Goal: Check status

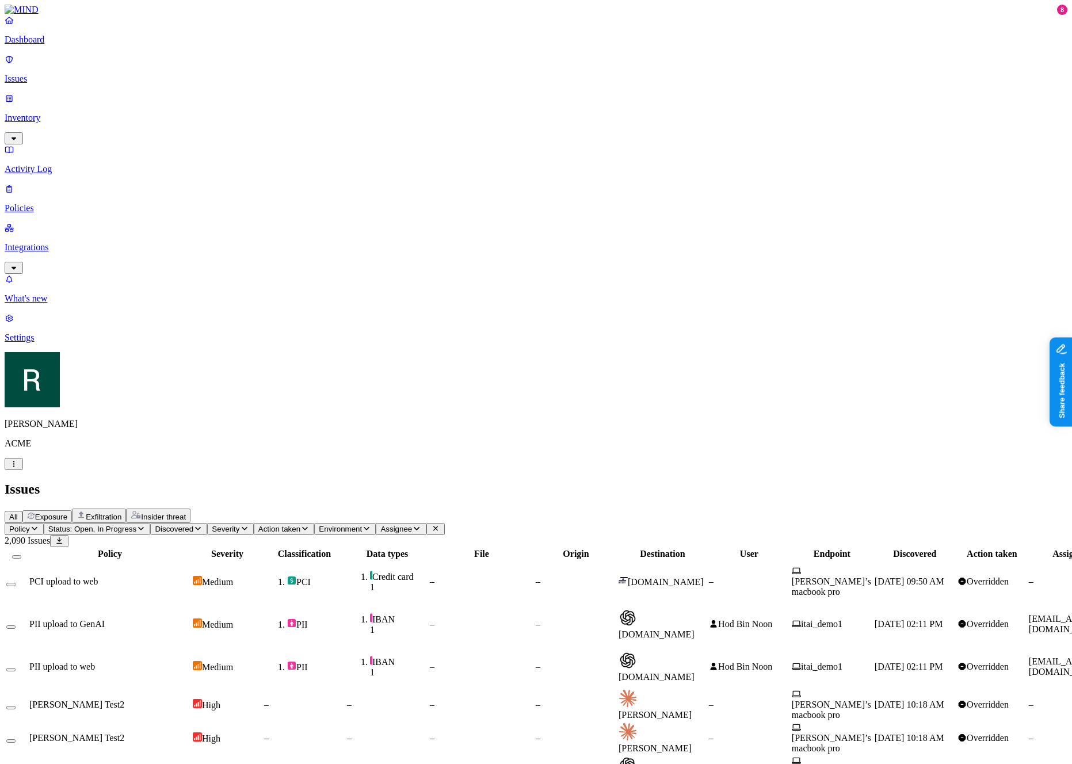
click at [239, 525] on span "Severity" at bounding box center [226, 529] width 28 height 9
click at [193, 525] on span "Discovered" at bounding box center [174, 529] width 39 height 9
click at [310, 111] on div "Last 7 days" at bounding box center [310, 113] width 0 height 31
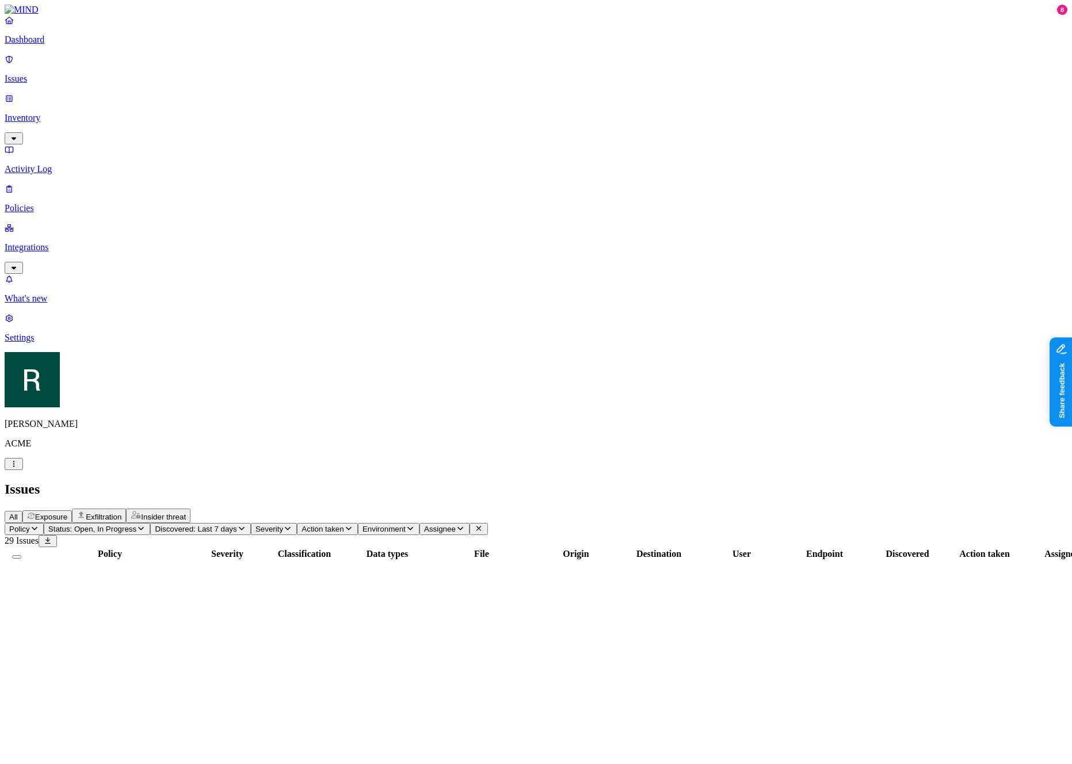
click at [136, 525] on span "Status: Open, In Progress" at bounding box center [92, 529] width 88 height 9
click at [241, 145] on span "In Progress" at bounding box center [225, 155] width 32 height 20
click at [299, 482] on h2 "Issues" at bounding box center [536, 490] width 1063 height 16
